Goal: Information Seeking & Learning: Learn about a topic

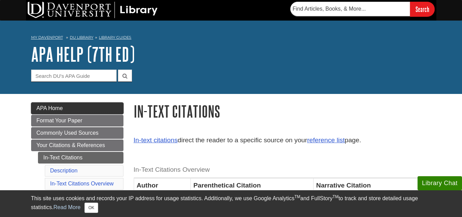
click at [56, 106] on span "APA Home" at bounding box center [50, 108] width 26 height 6
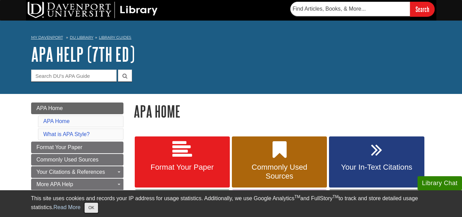
click at [96, 203] on button "OK" at bounding box center [90, 207] width 13 height 10
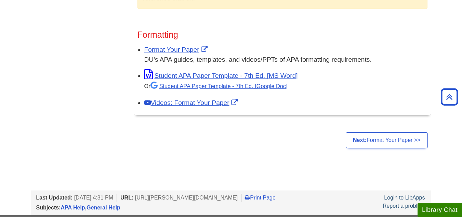
scroll to position [561, 0]
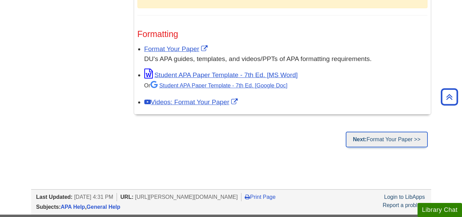
click at [394, 141] on link "Next: Format Your Paper >>" at bounding box center [387, 139] width 82 height 16
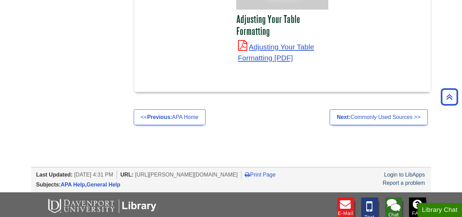
scroll to position [2572, 0]
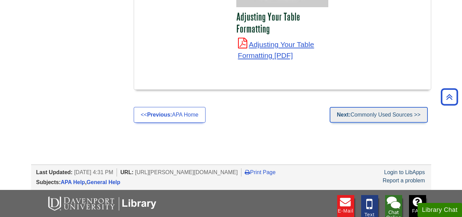
click at [381, 107] on link "Next: Commonly Used Sources >>" at bounding box center [379, 115] width 98 height 16
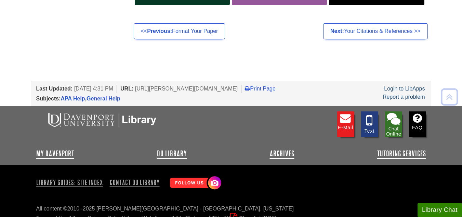
scroll to position [237, 0]
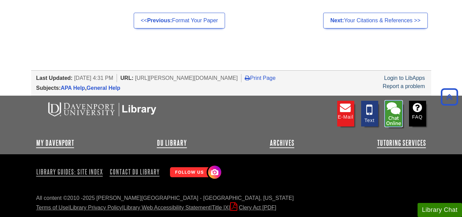
click at [396, 116] on img at bounding box center [393, 114] width 17 height 26
click at [402, 121] on img at bounding box center [393, 114] width 17 height 26
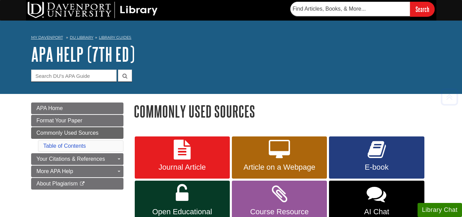
scroll to position [237, 0]
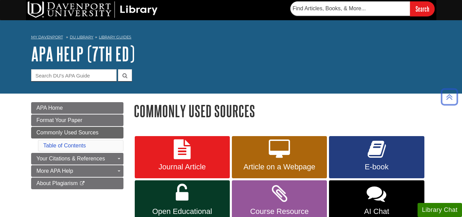
scroll to position [0, 0]
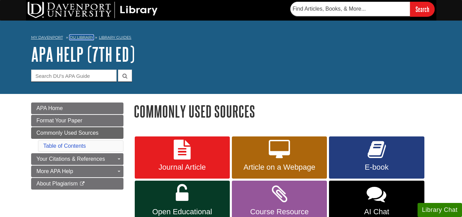
click at [85, 38] on link "DU Library" at bounding box center [82, 37] width 24 height 5
